Goal: Check status: Check status

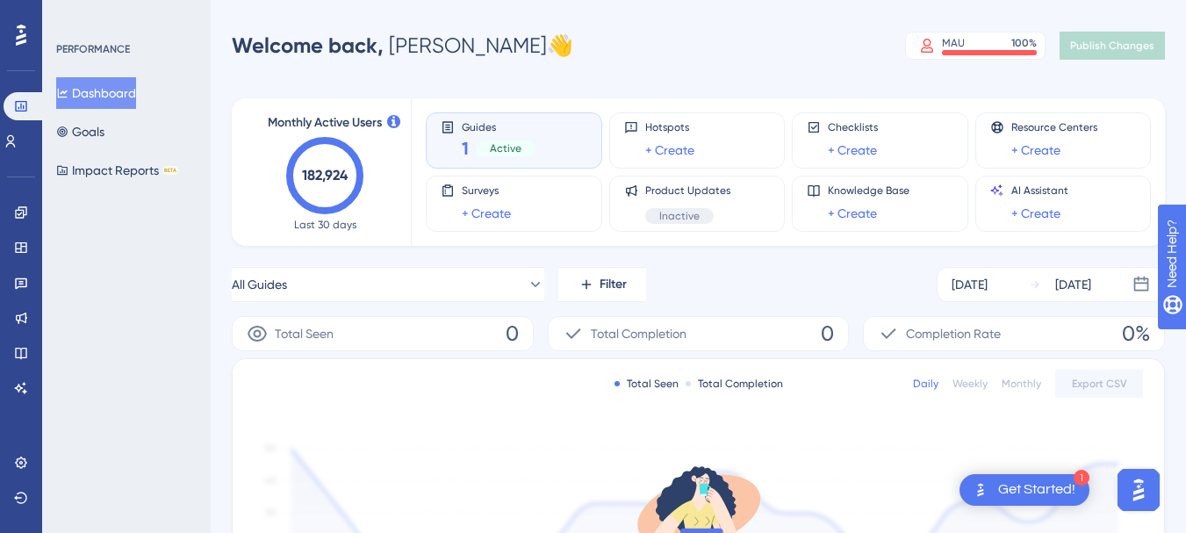
click at [502, 139] on div "1 Active" at bounding box center [499, 148] width 74 height 25
click at [521, 144] on div "Active" at bounding box center [506, 148] width 60 height 16
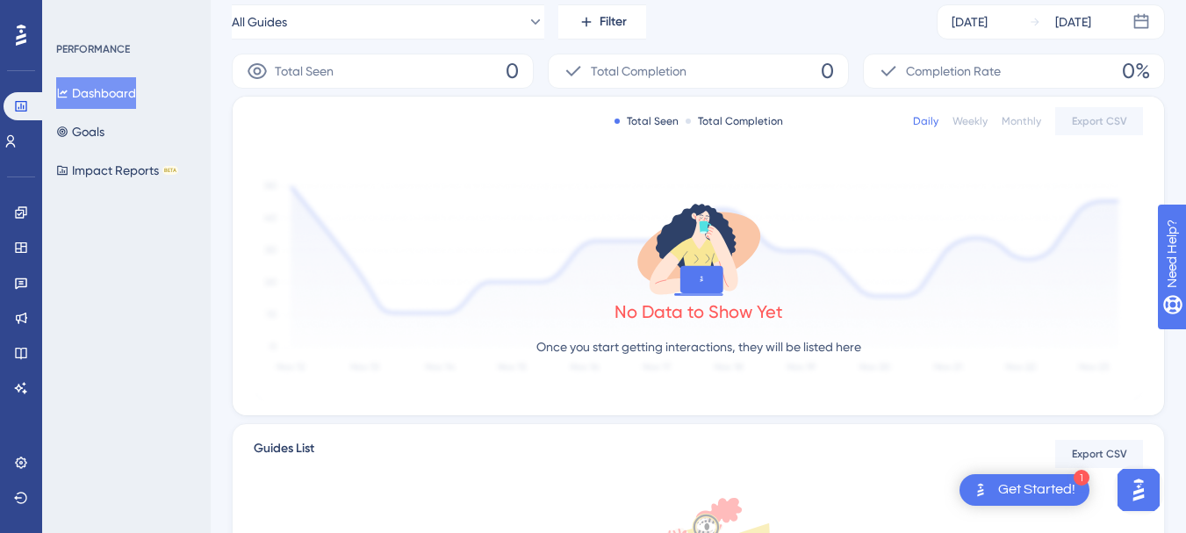
scroll to position [263, 0]
drag, startPoint x: 577, startPoint y: 348, endPoint x: 736, endPoint y: 348, distance: 159.8
click at [736, 348] on p "Once you start getting interactions, they will be listed here" at bounding box center [698, 345] width 325 height 21
click at [757, 348] on p "Once you start getting interactions, they will be listed here" at bounding box center [698, 345] width 325 height 21
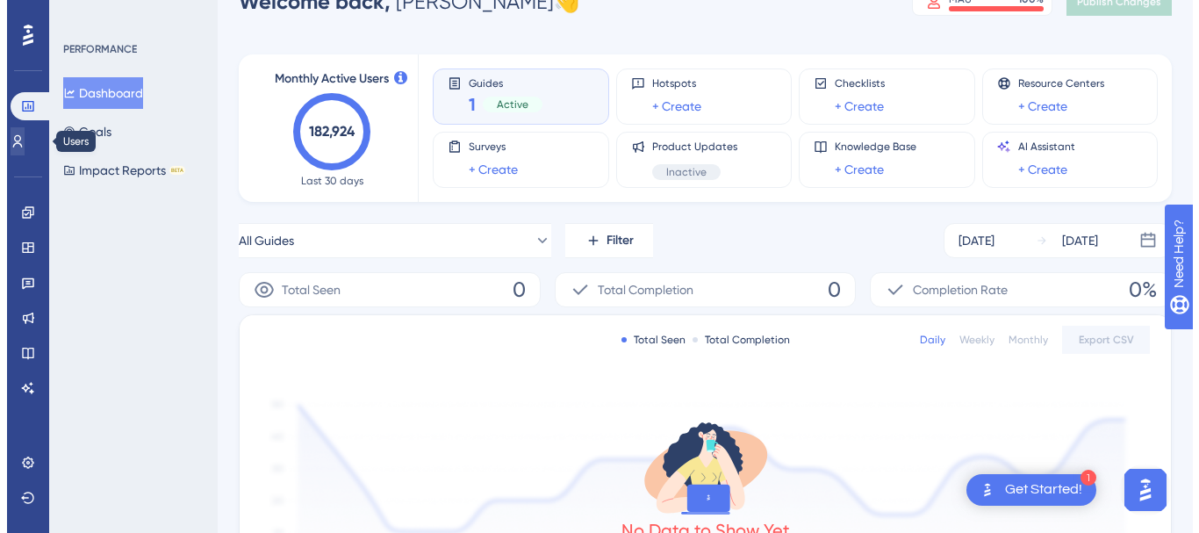
scroll to position [0, 0]
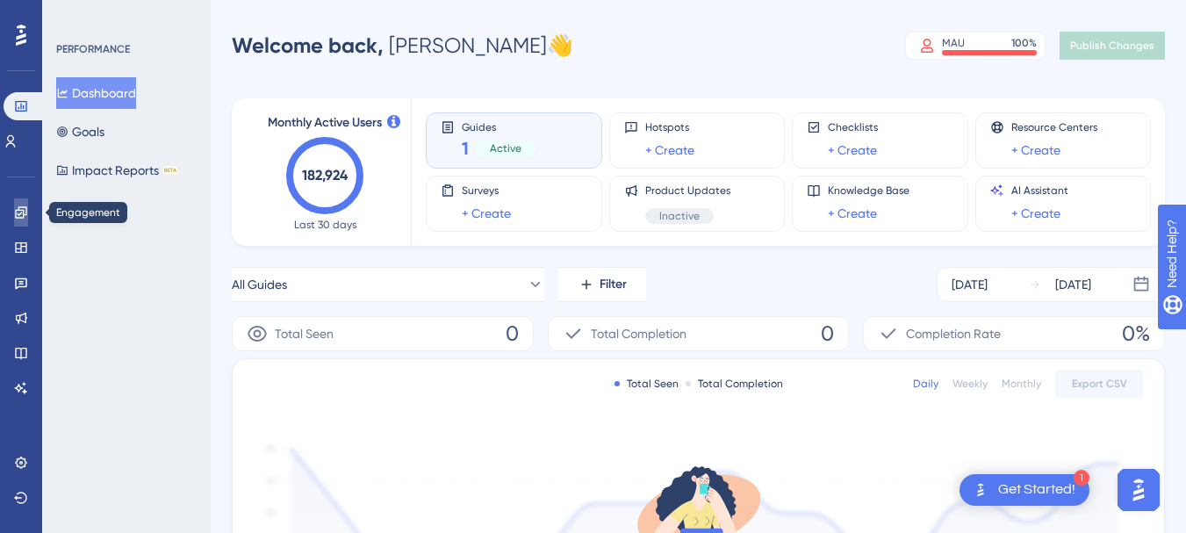
click at [20, 212] on icon at bounding box center [21, 212] width 14 height 14
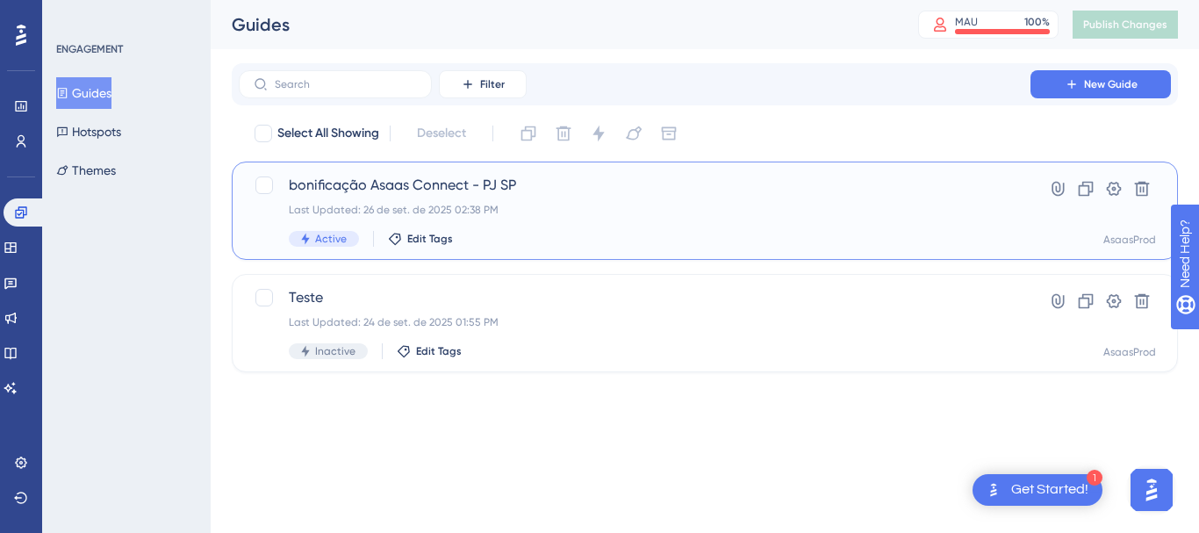
click at [602, 190] on span "bonificação Asaas Connect - PJ SP" at bounding box center [635, 185] width 692 height 21
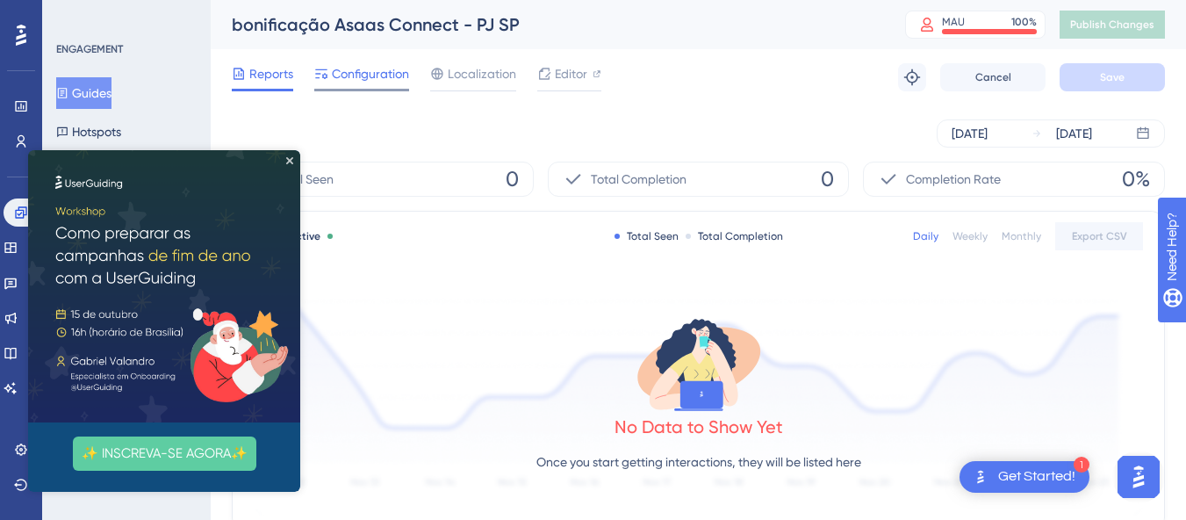
click at [359, 83] on span "Configuration" at bounding box center [370, 73] width 77 height 21
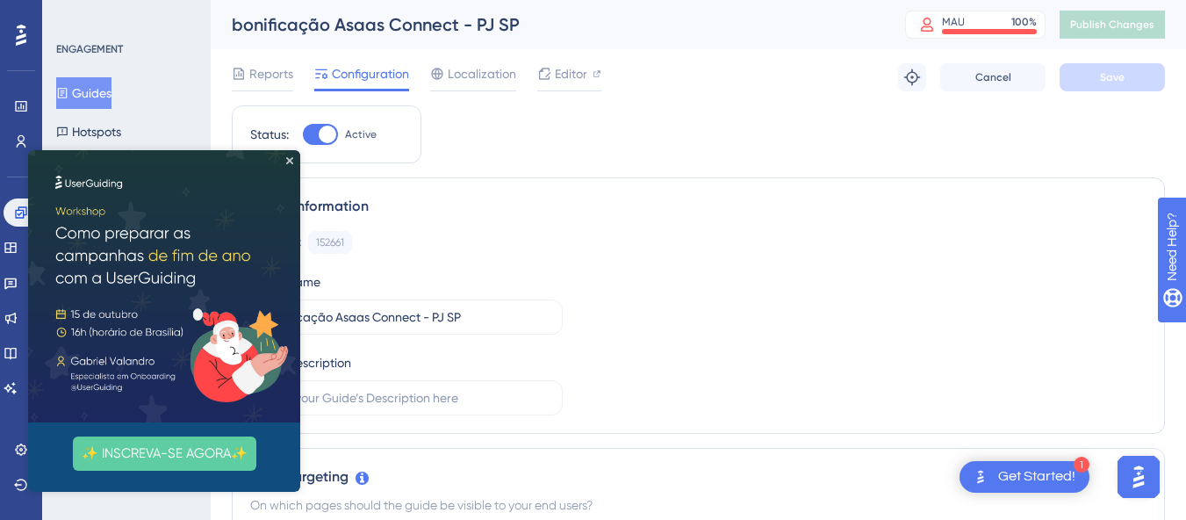
click at [285, 161] on img at bounding box center [164, 286] width 272 height 272
click at [289, 158] on icon "Close Preview" at bounding box center [289, 160] width 7 height 7
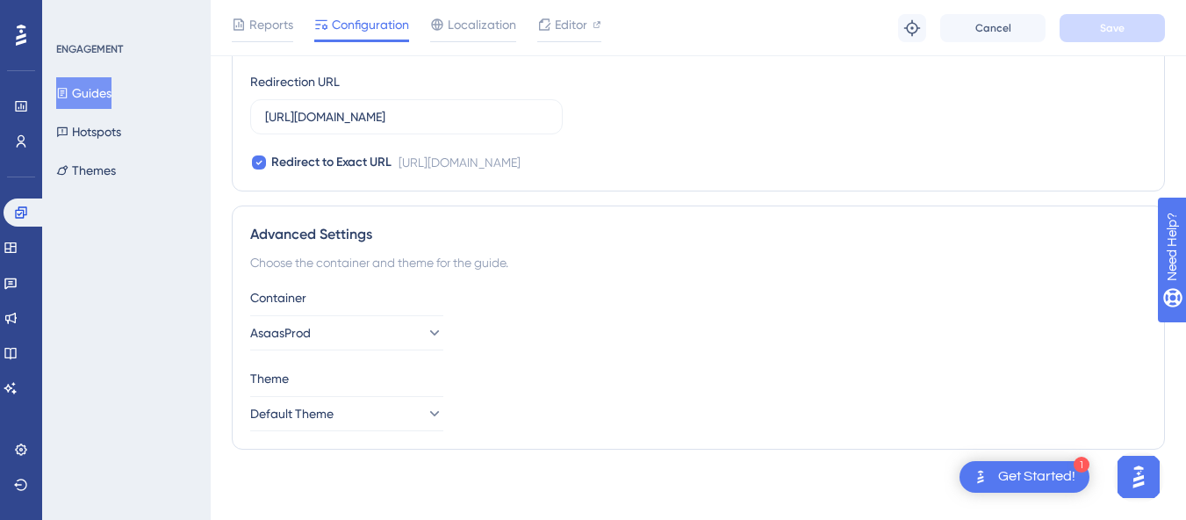
scroll to position [1648, 0]
click at [472, 32] on span "Localization" at bounding box center [482, 24] width 68 height 21
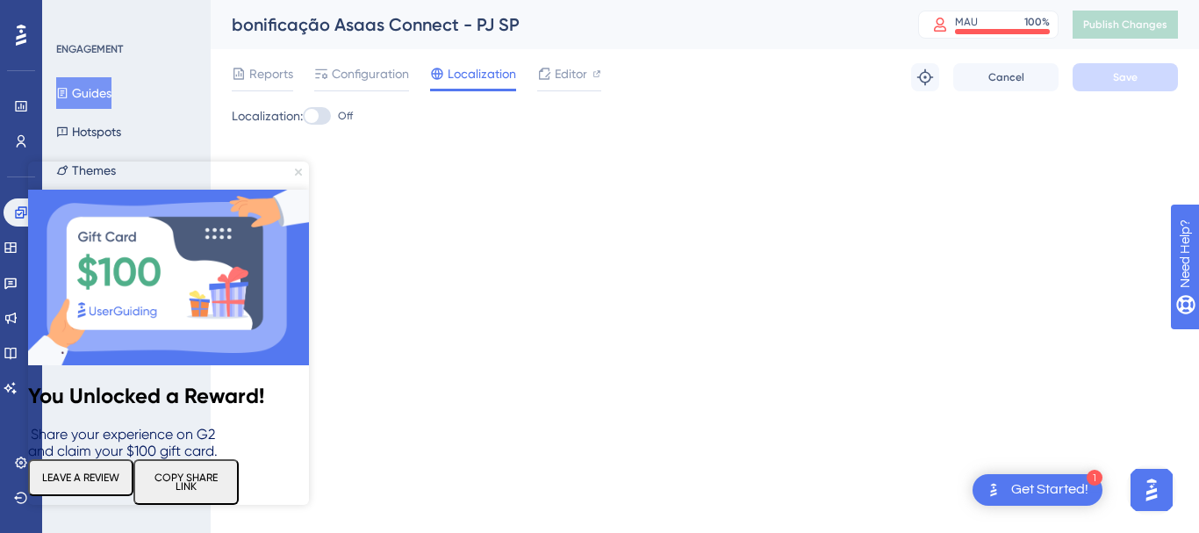
click at [298, 173] on icon "Close Preview" at bounding box center [298, 172] width 7 height 7
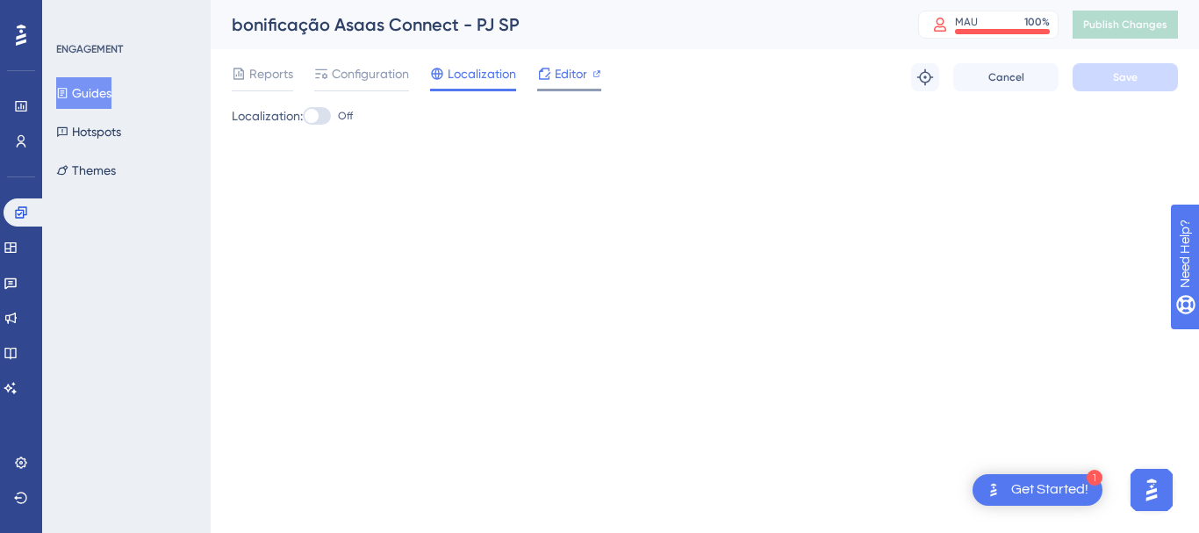
click at [572, 71] on span "Editor" at bounding box center [571, 73] width 32 height 21
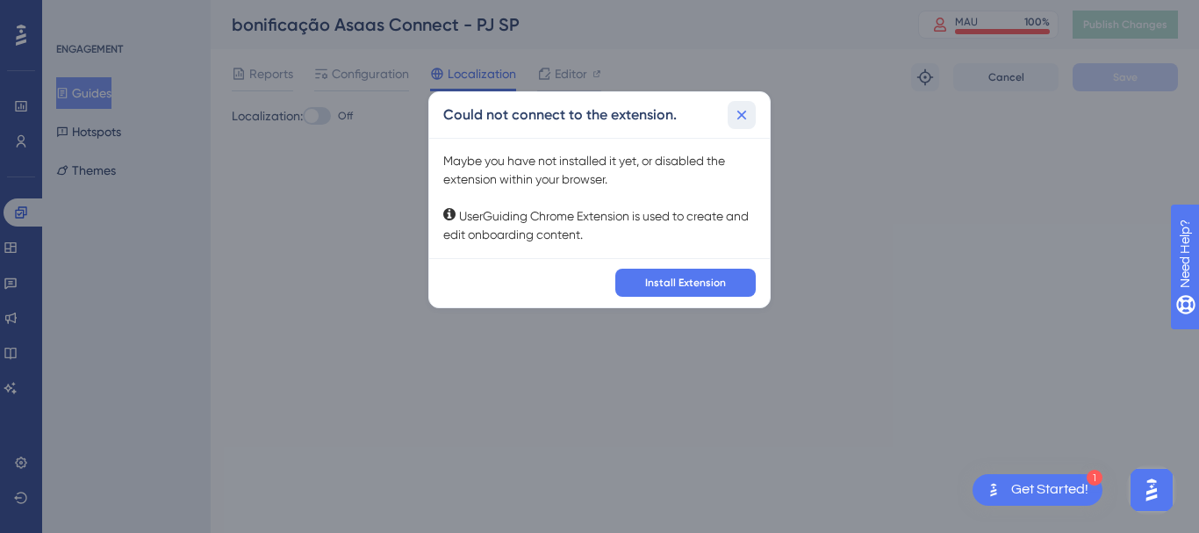
click at [740, 119] on icon at bounding box center [742, 115] width 18 height 18
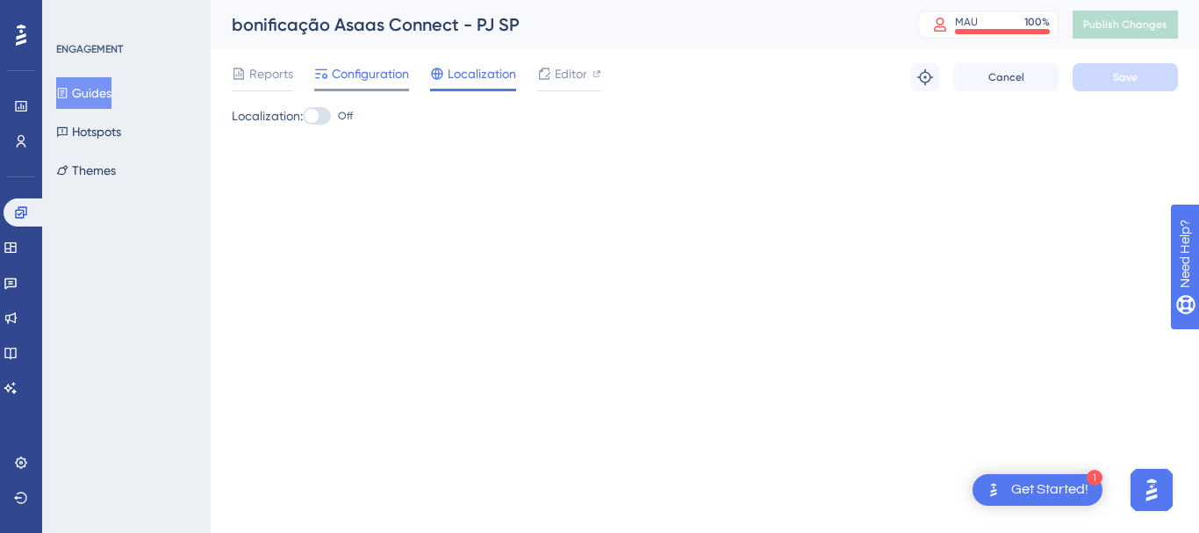
click at [351, 76] on span "Configuration" at bounding box center [370, 73] width 77 height 21
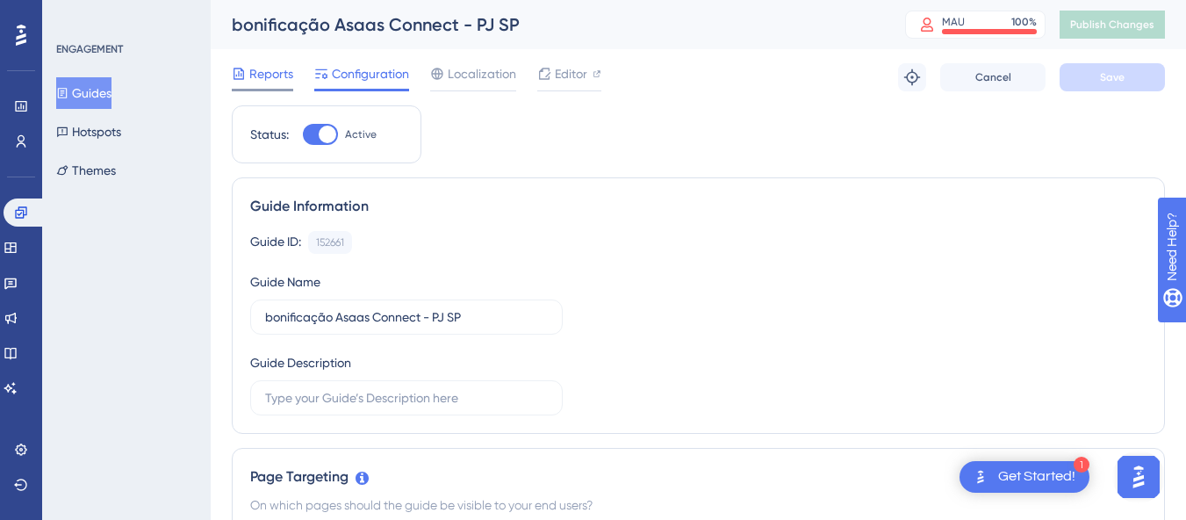
click at [284, 71] on span "Reports" at bounding box center [271, 73] width 44 height 21
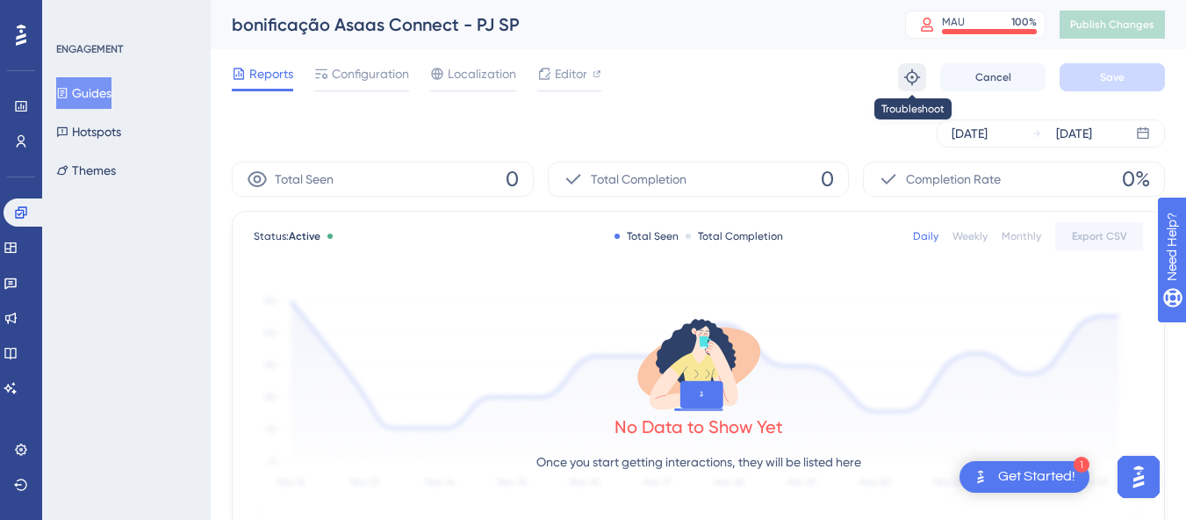
click at [907, 74] on icon at bounding box center [912, 77] width 18 height 18
click at [549, 72] on icon at bounding box center [544, 73] width 11 height 11
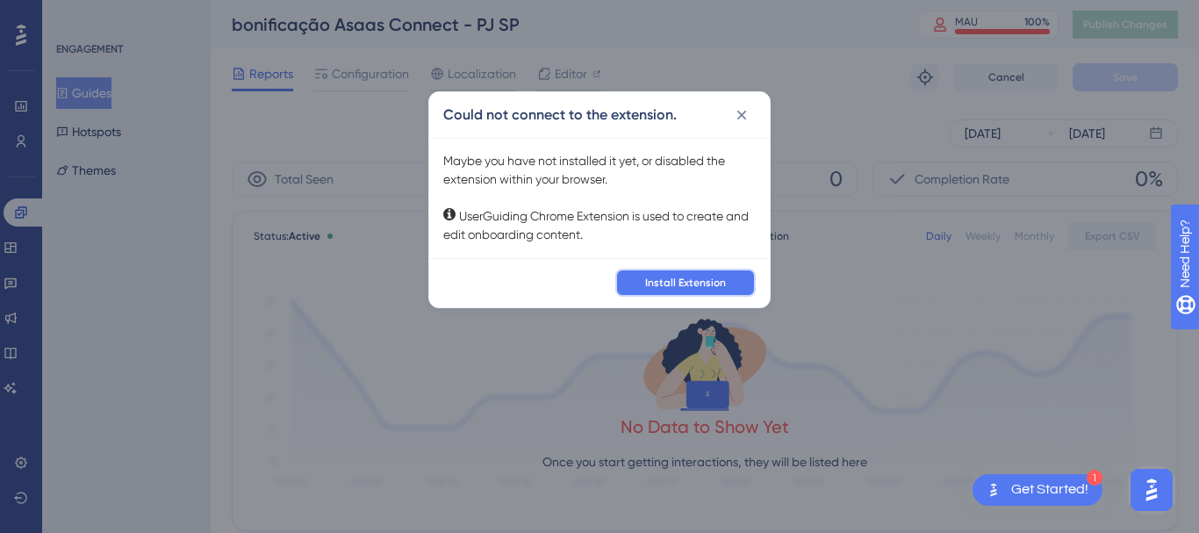
click at [654, 279] on span "Install Extension" at bounding box center [685, 283] width 81 height 14
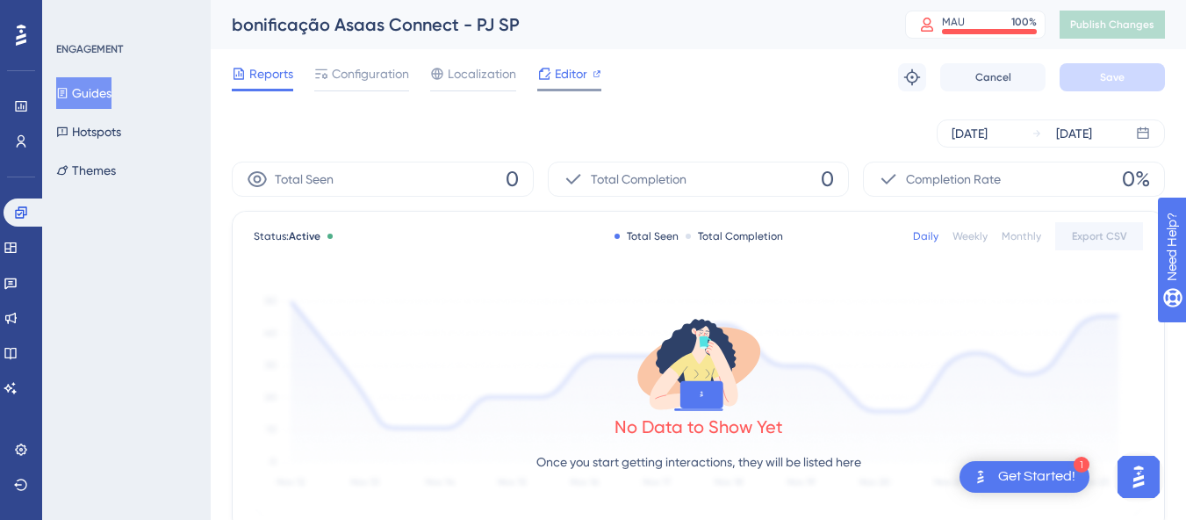
click at [551, 68] on div "Editor" at bounding box center [569, 73] width 64 height 21
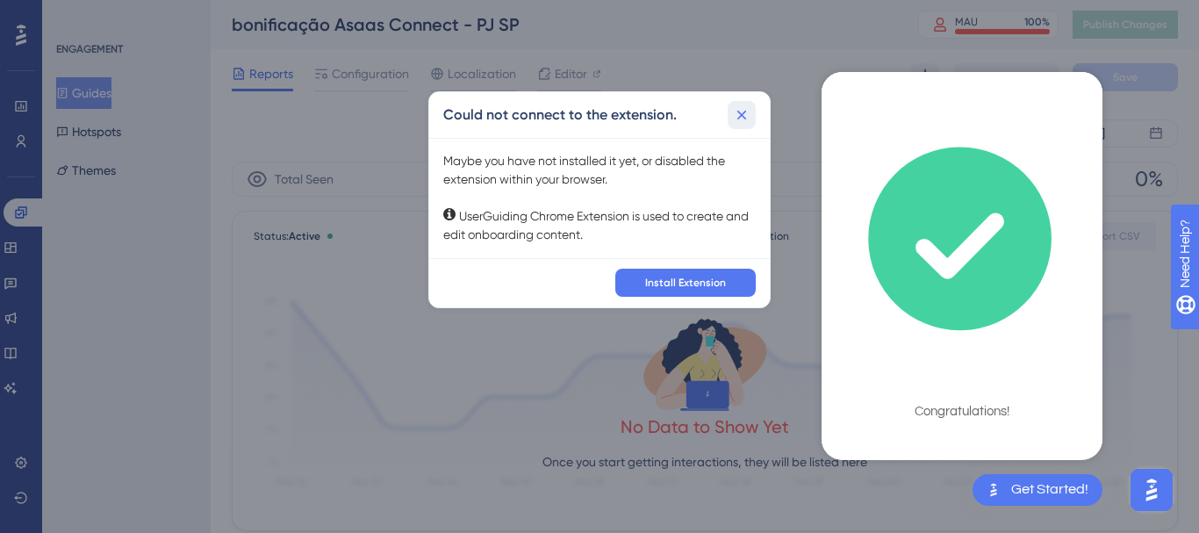
click at [738, 107] on icon at bounding box center [742, 115] width 18 height 18
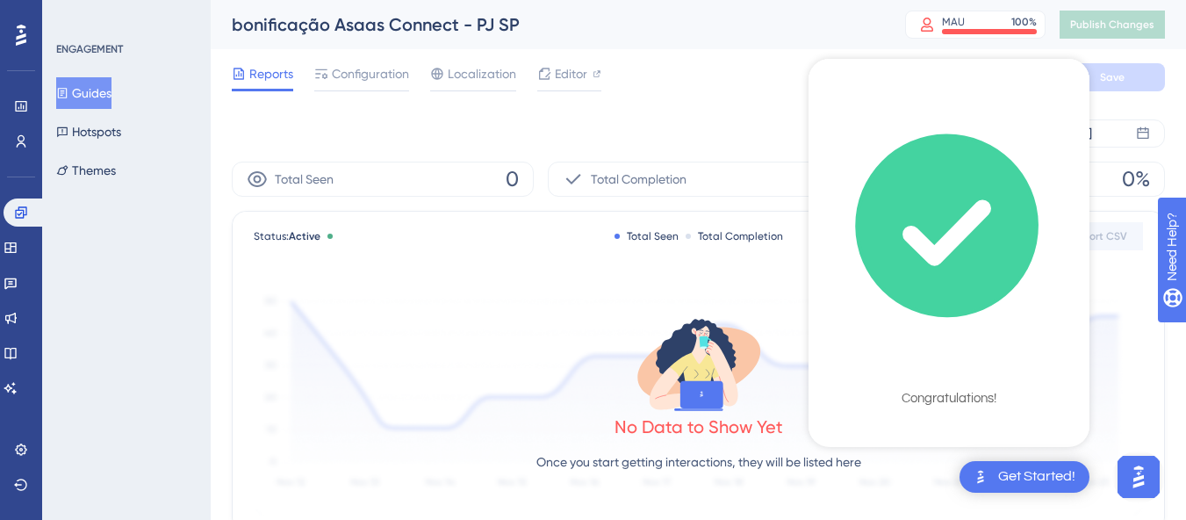
click at [944, 279] on icon "checklist loading" at bounding box center [947, 225] width 181 height 181
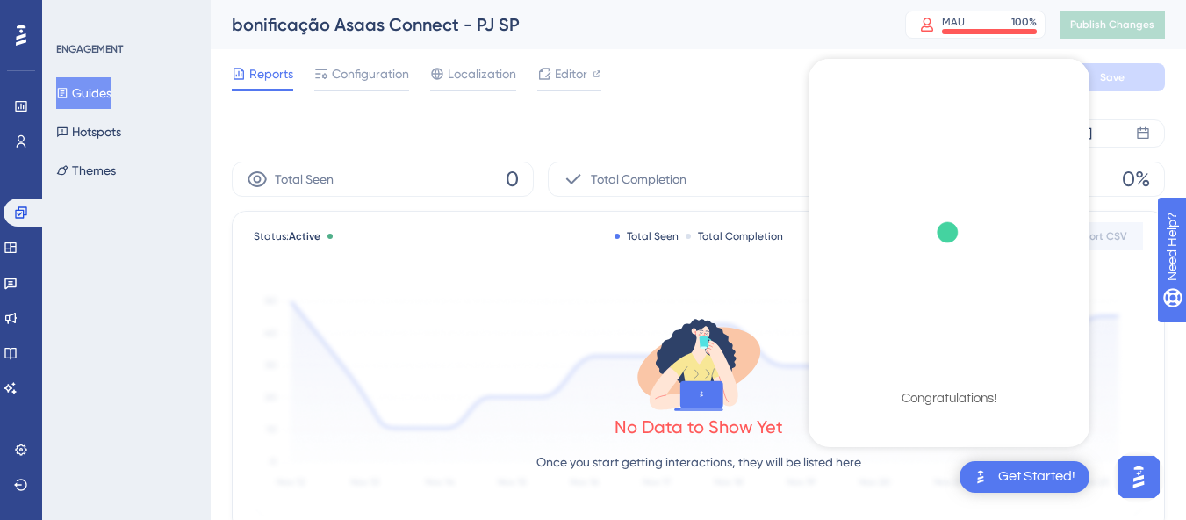
click at [757, 152] on div "Sep 24 2025 Sep 26 2025" at bounding box center [698, 133] width 933 height 56
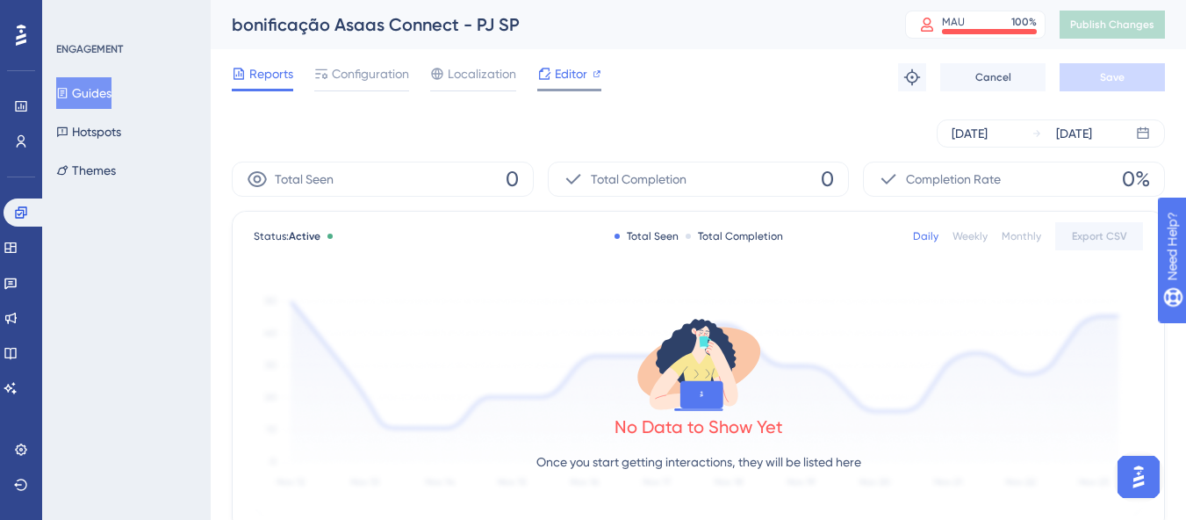
click at [557, 68] on span "Editor" at bounding box center [571, 73] width 32 height 21
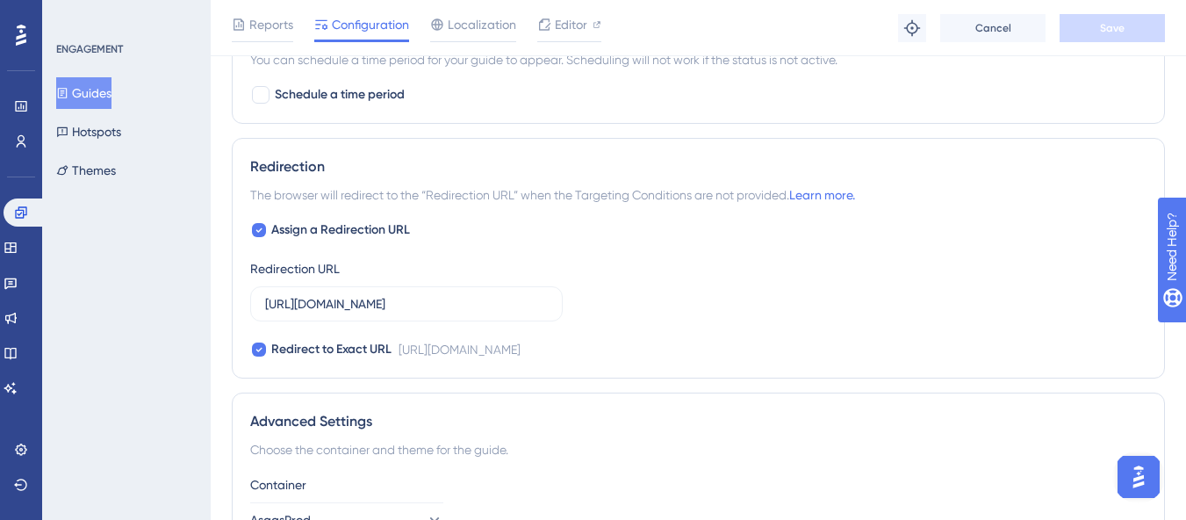
scroll to position [1648, 0]
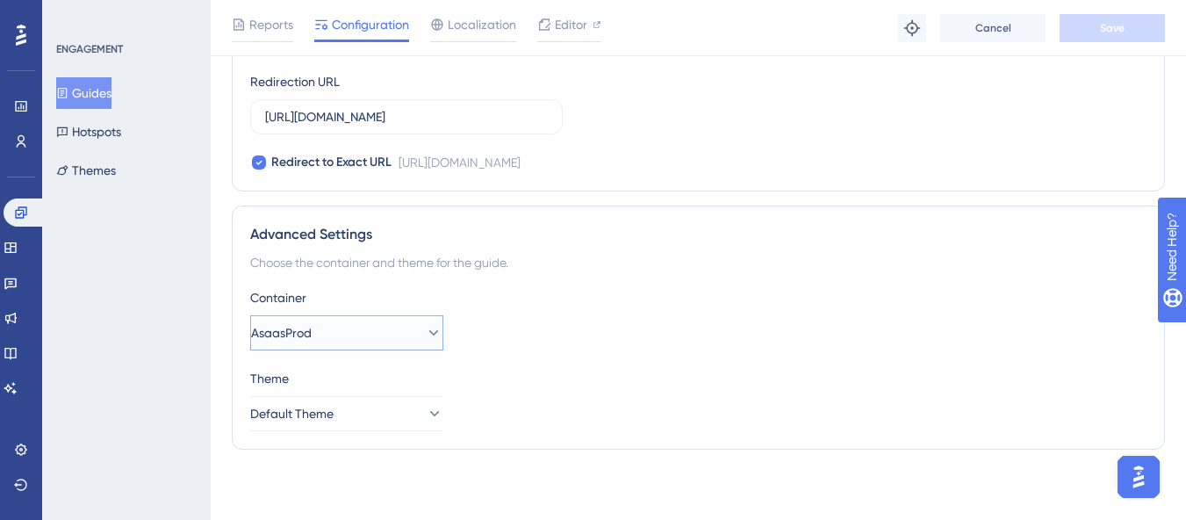
click at [426, 341] on icon at bounding box center [434, 333] width 18 height 18
click at [684, 317] on div "Container AsaasProd AsaasProd AsaasProd AsaasHomolog AsaasHomolog" at bounding box center [698, 318] width 896 height 63
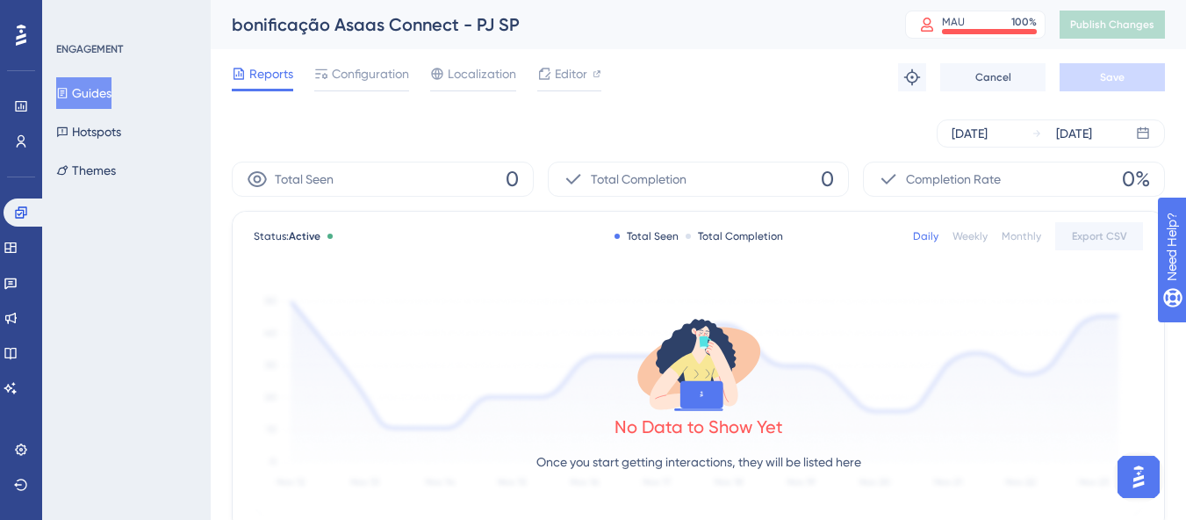
click at [776, 58] on div "Reports Configuration Localization Editor Troubleshoot Cancel Save" at bounding box center [698, 77] width 933 height 56
click at [964, 232] on div "Weekly" at bounding box center [969, 236] width 35 height 14
click at [1005, 235] on div "Monthly" at bounding box center [1022, 236] width 40 height 14
click at [941, 246] on div "Daily Weekly Monthly Export CSV" at bounding box center [1028, 236] width 230 height 28
click at [923, 239] on div "Daily" at bounding box center [925, 236] width 25 height 14
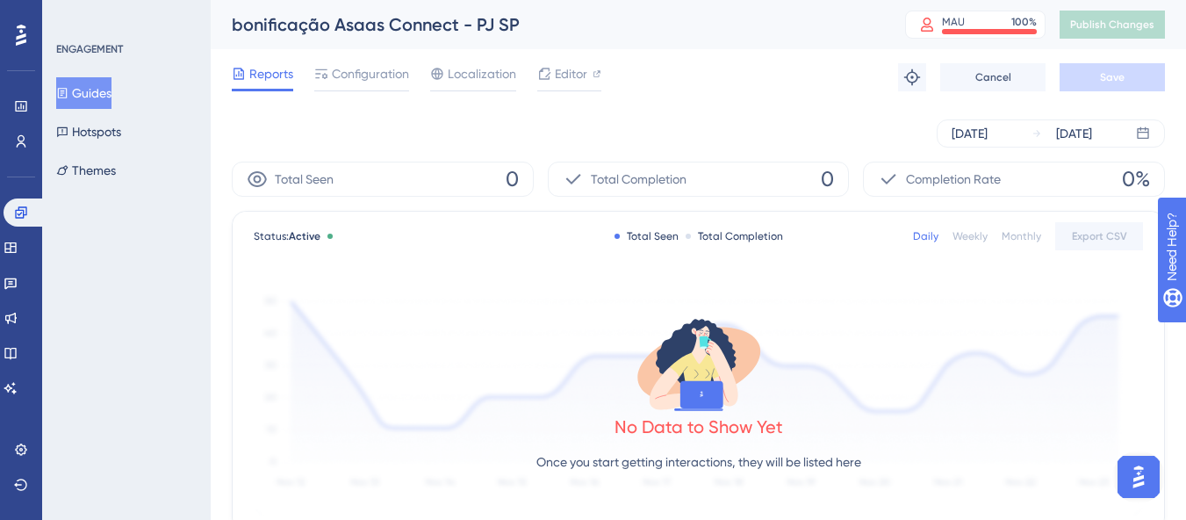
click at [808, 40] on div "bonificação Asaas Connect - PJ SP MAU 100 % Click to see add-on and upgrade opt…" at bounding box center [698, 24] width 975 height 49
click at [758, 126] on div "[DATE] [DATE]" at bounding box center [698, 133] width 933 height 28
click at [371, 78] on span "Configuration" at bounding box center [370, 73] width 77 height 21
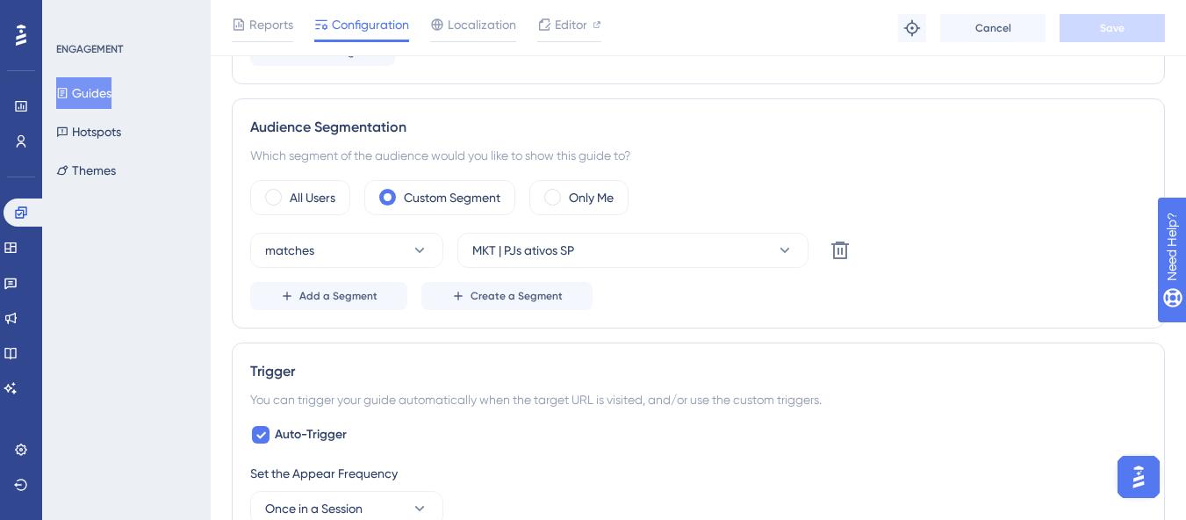
scroll to position [614, 0]
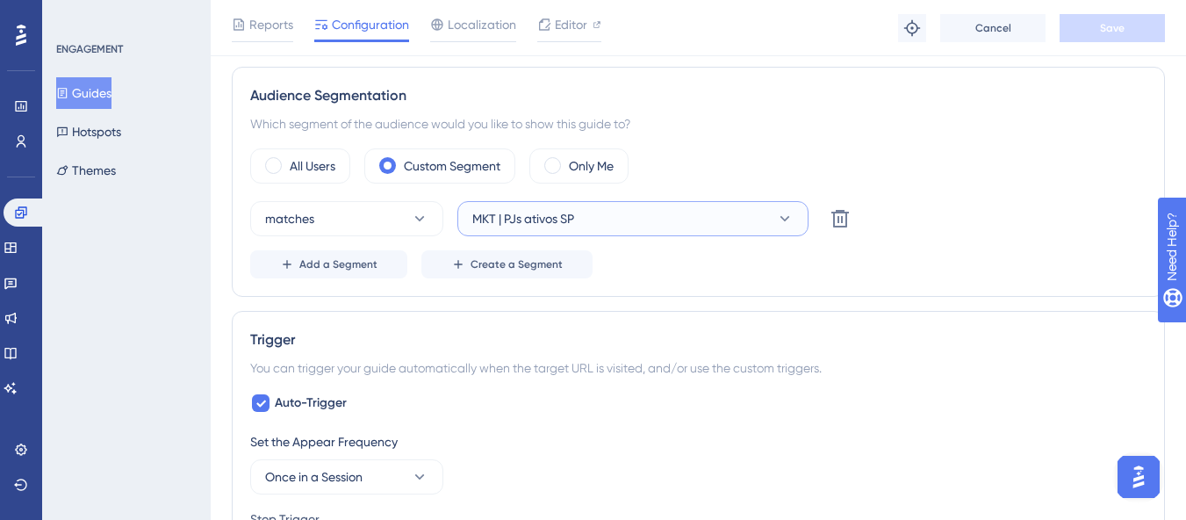
click at [788, 219] on icon at bounding box center [785, 219] width 18 height 18
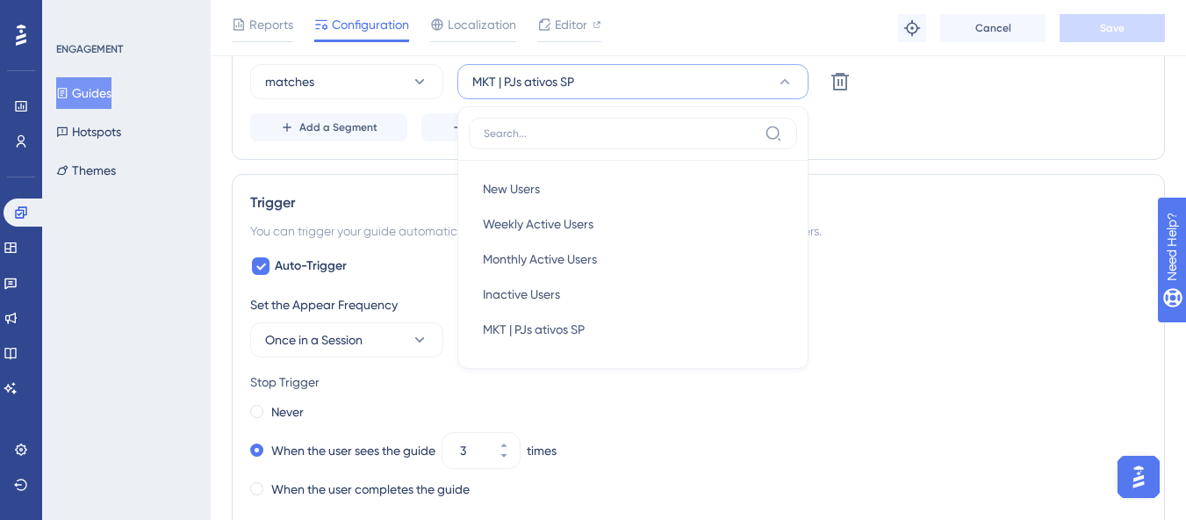
scroll to position [816, 0]
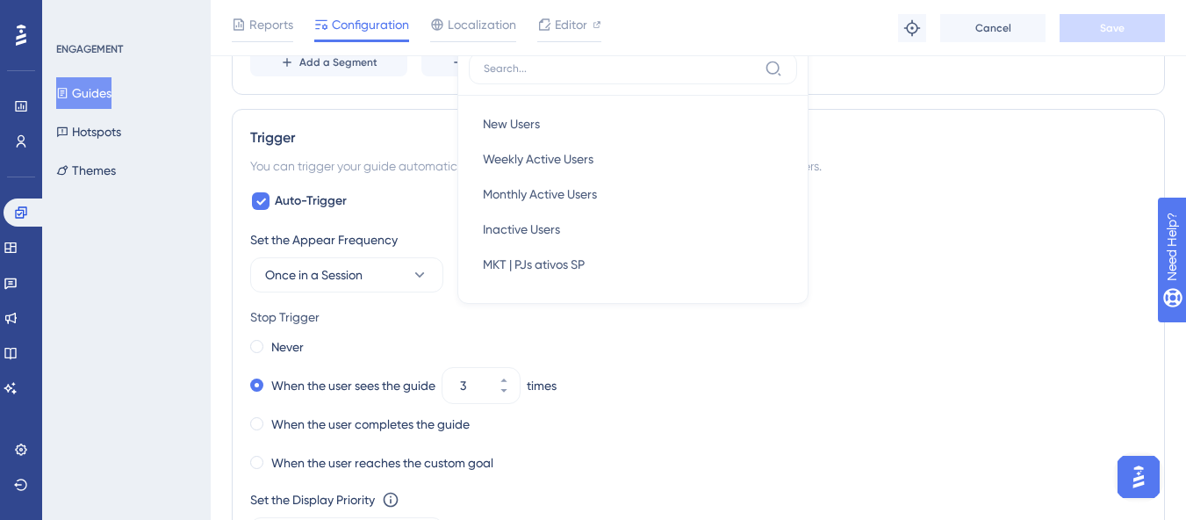
click at [940, 100] on div "Status: Active Guide Information Guide ID: 152661 Copy Guide Name bonificação A…" at bounding box center [698, 285] width 933 height 1979
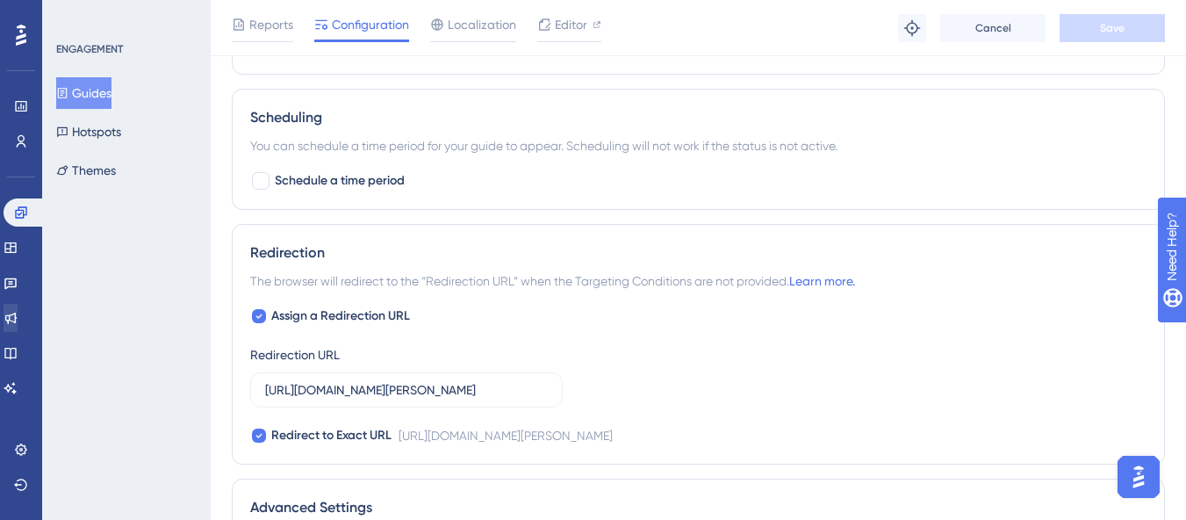
scroll to position [1385, 0]
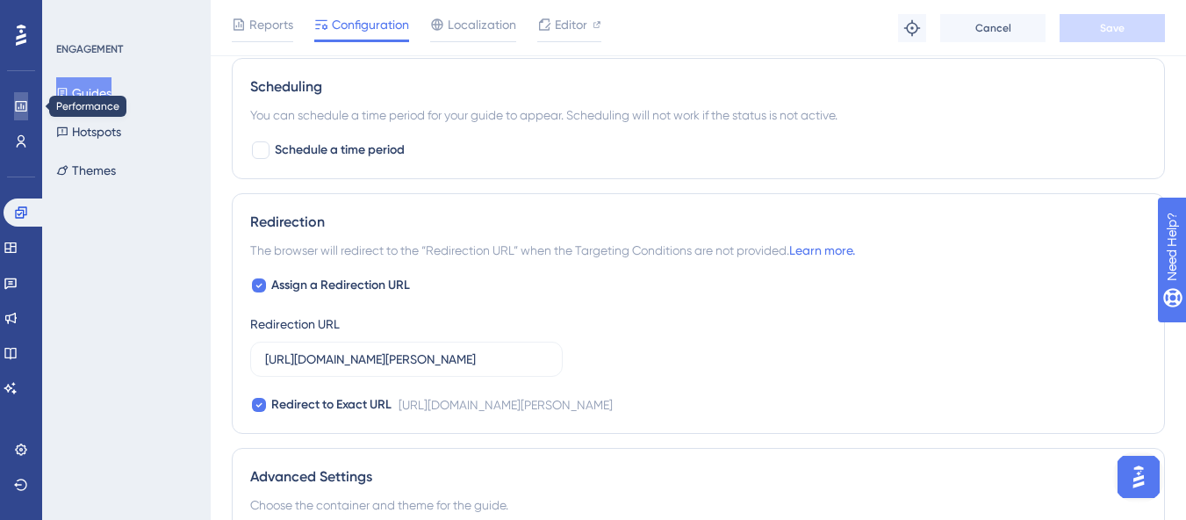
click at [28, 106] on link at bounding box center [21, 106] width 14 height 28
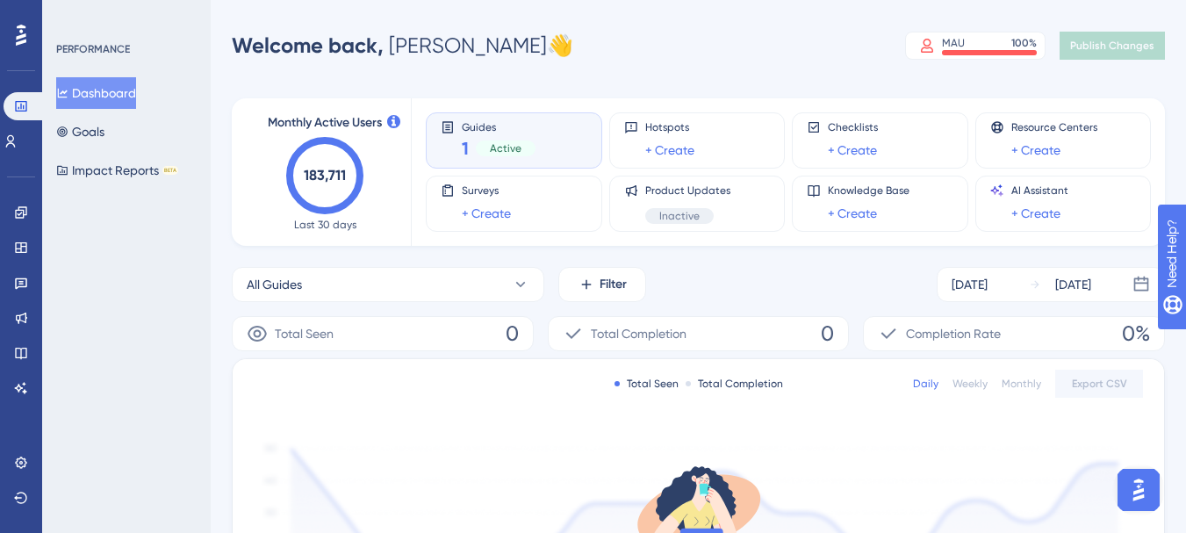
click at [506, 136] on div "1 Active" at bounding box center [499, 148] width 74 height 25
click at [506, 137] on div "1 Active" at bounding box center [499, 148] width 74 height 25
click at [25, 224] on link at bounding box center [21, 212] width 14 height 28
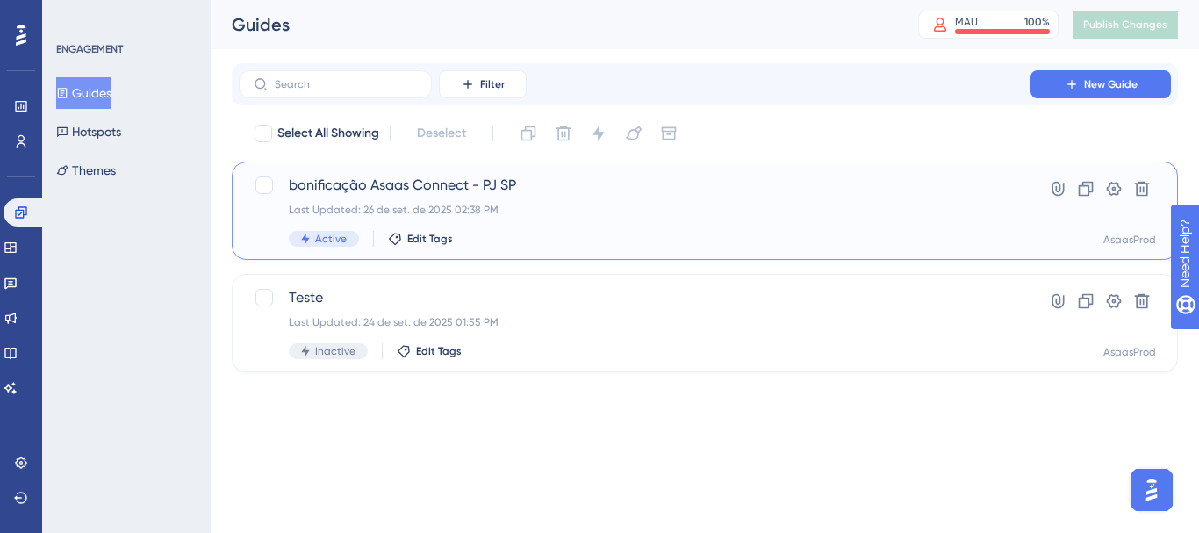
click at [637, 196] on div "bonificação Asaas Connect - PJ SP Last Updated: 26 de set. de 2025 02:38 PM Act…" at bounding box center [635, 211] width 692 height 72
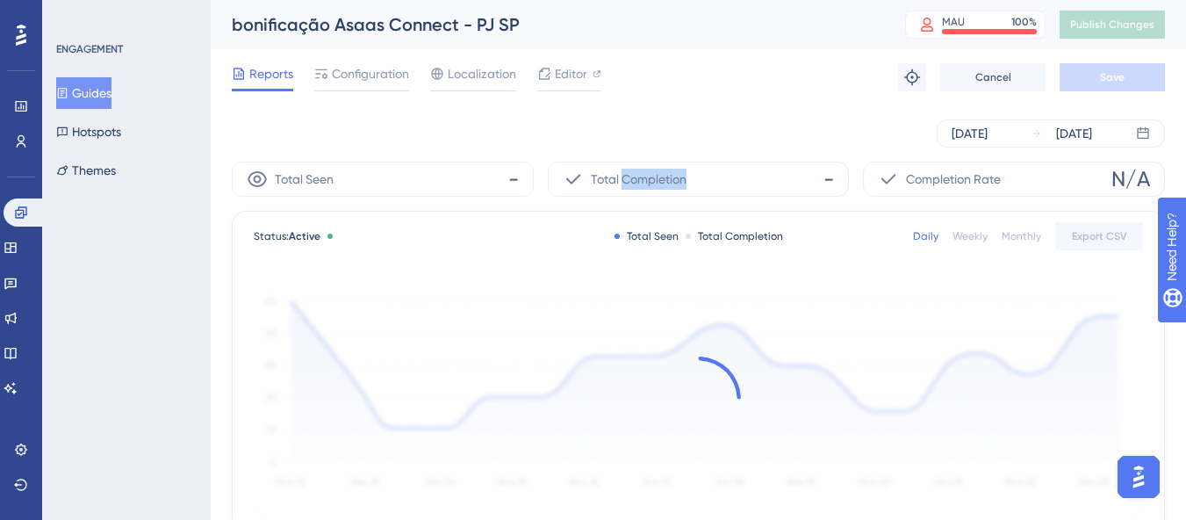
click at [637, 196] on div "Total Completion -" at bounding box center [699, 179] width 302 height 35
